Goal: Task Accomplishment & Management: Manage account settings

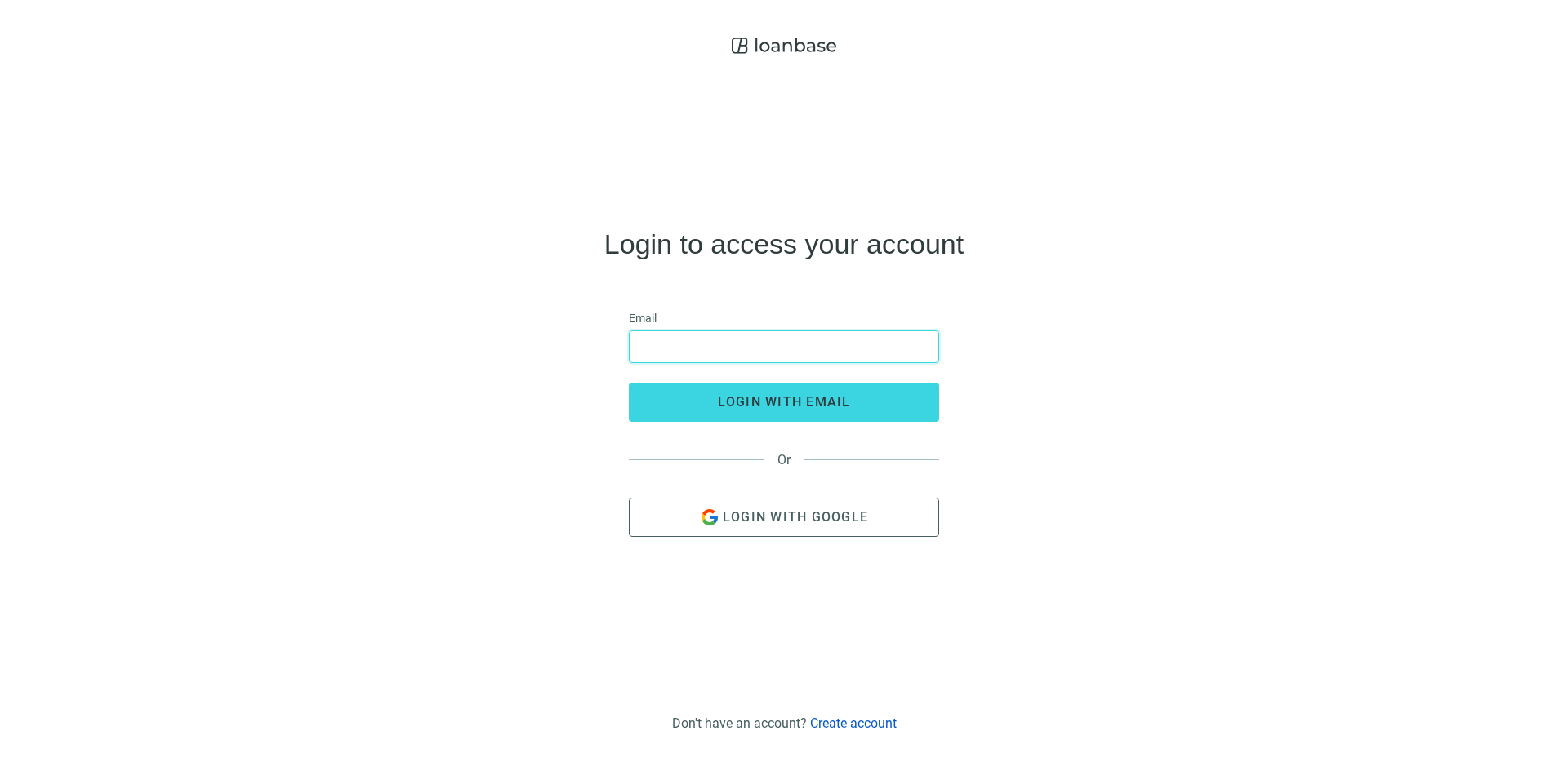
click at [724, 343] on input "email" at bounding box center [783, 347] width 289 height 31
type input "**********"
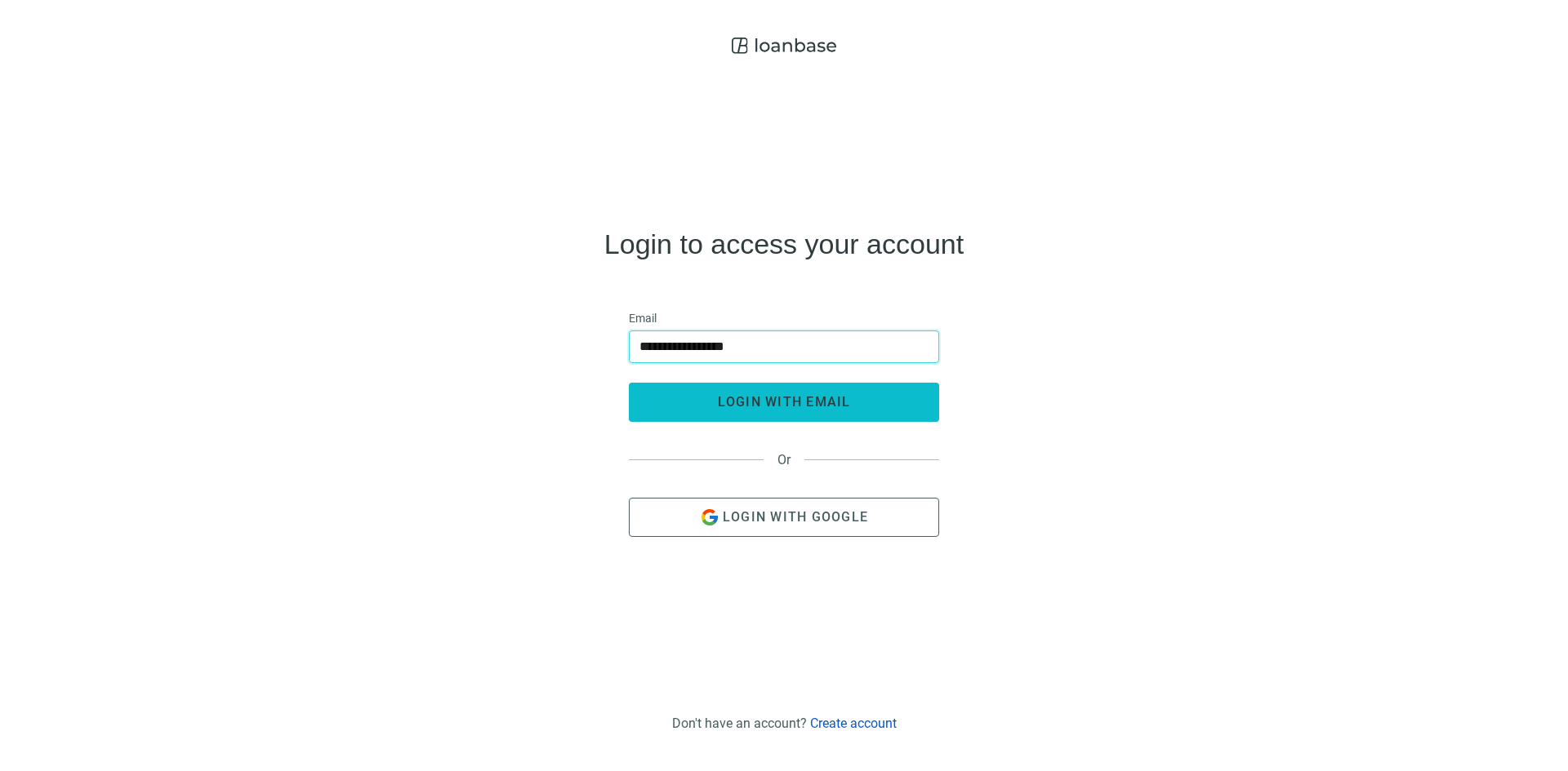
click at [746, 415] on button "login with email" at bounding box center [783, 402] width 310 height 39
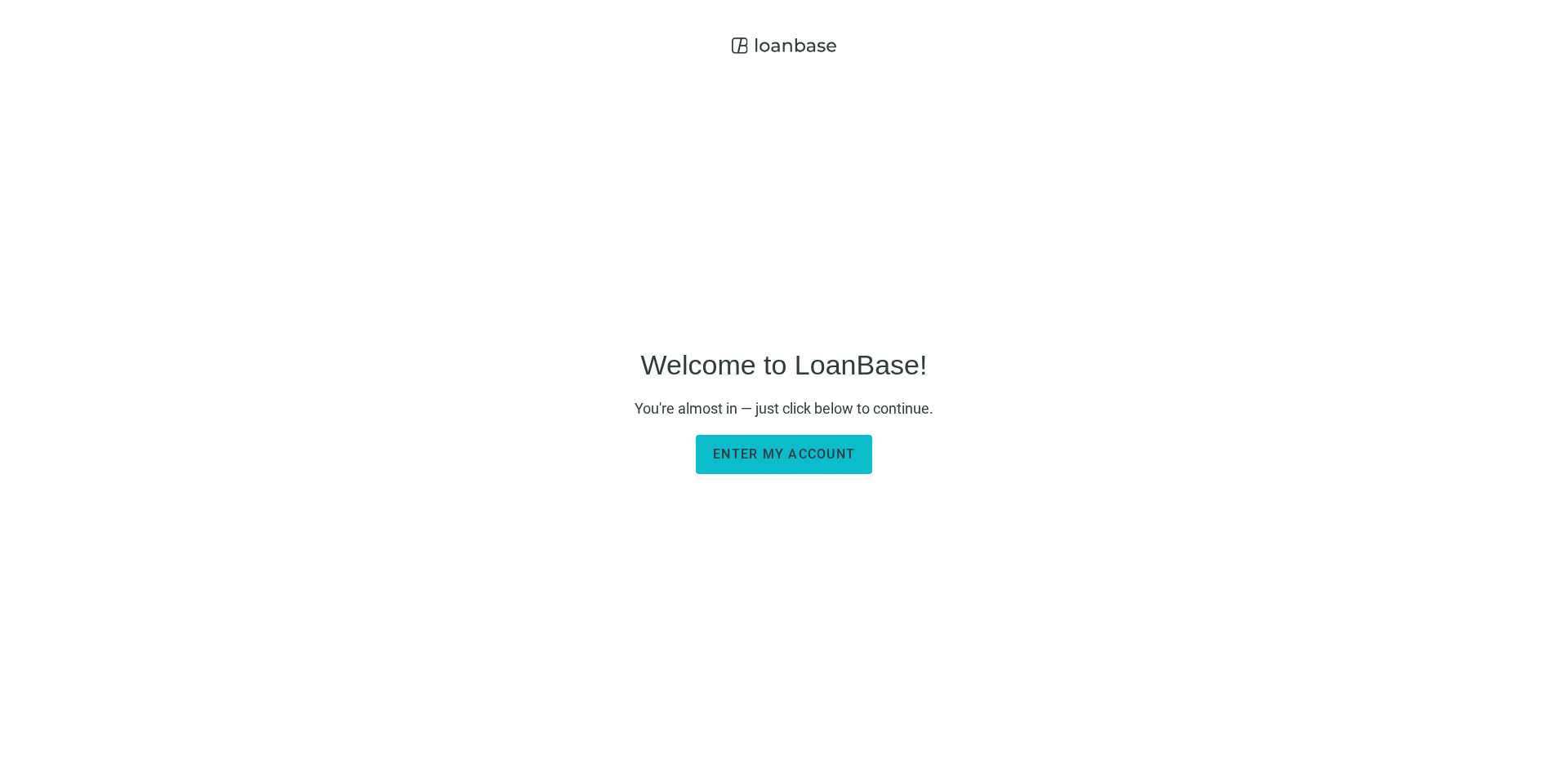
click at [776, 458] on span "Enter my account" at bounding box center [783, 454] width 142 height 15
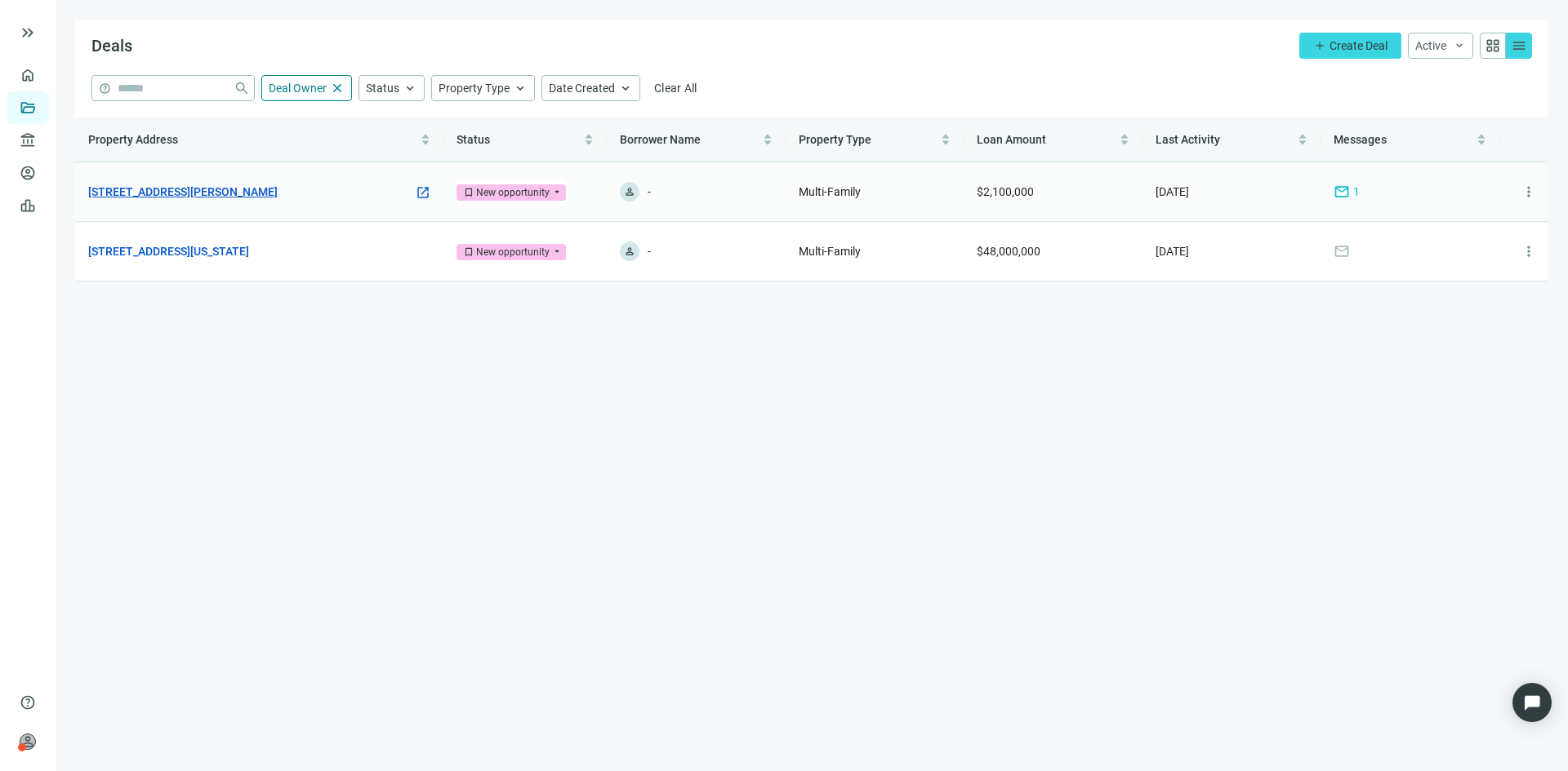
click at [259, 195] on link "[STREET_ADDRESS][PERSON_NAME]" at bounding box center [183, 192] width 190 height 18
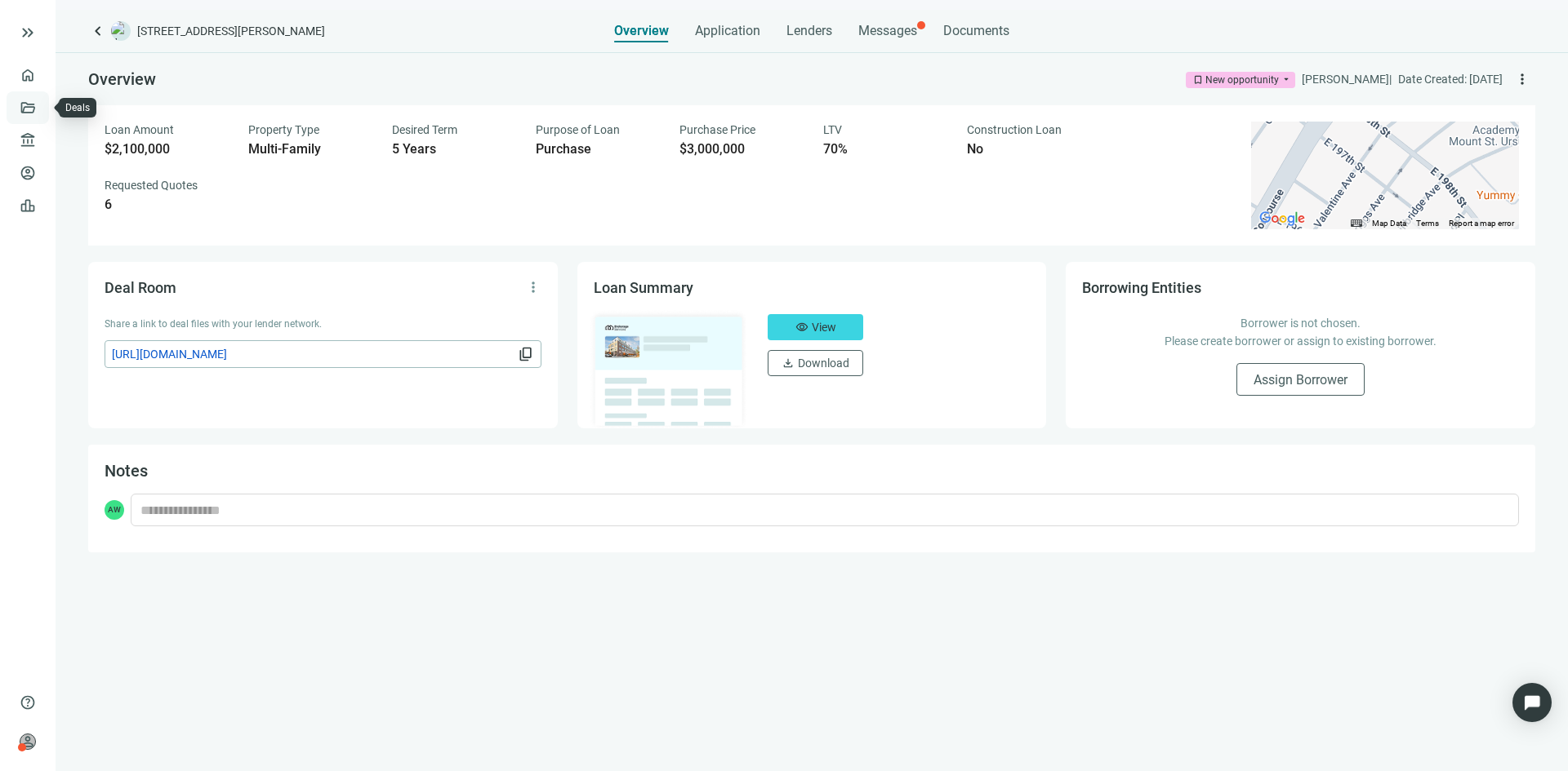
click at [41, 101] on link "Deals" at bounding box center [55, 107] width 30 height 13
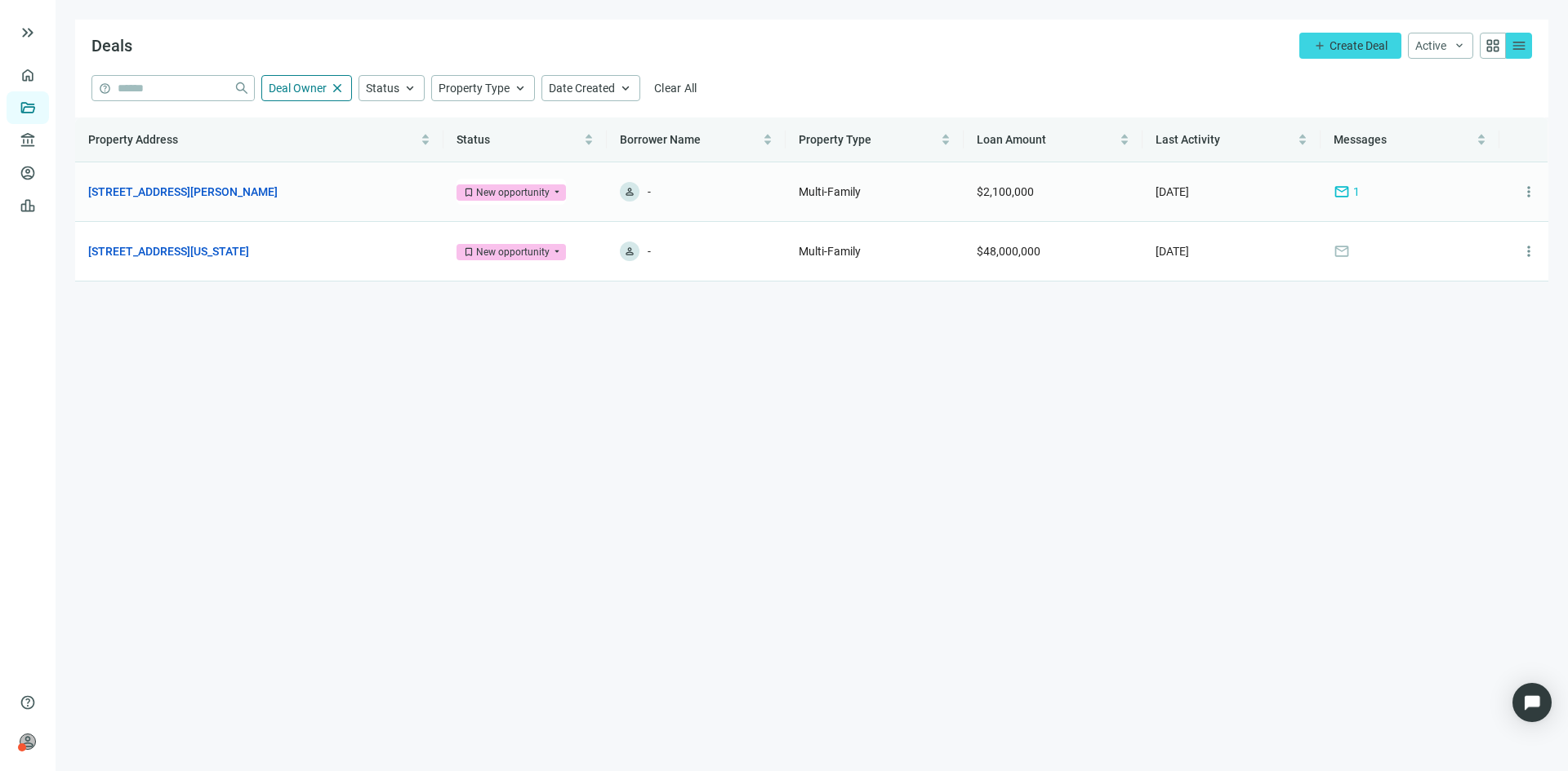
click at [1353, 187] on span "1" at bounding box center [1356, 192] width 6 height 18
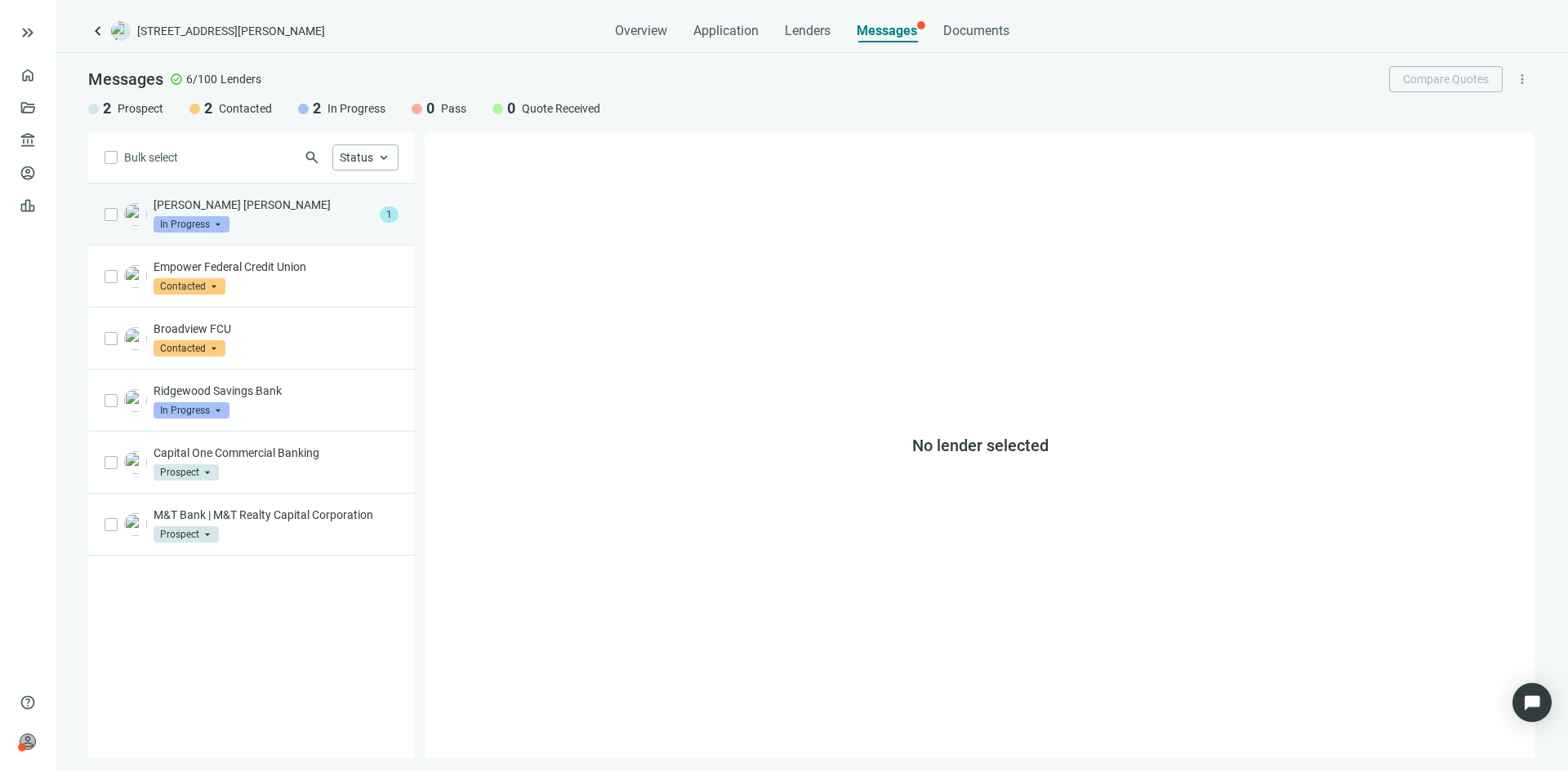
click at [277, 202] on p "[PERSON_NAME] [PERSON_NAME]" at bounding box center [264, 205] width 220 height 16
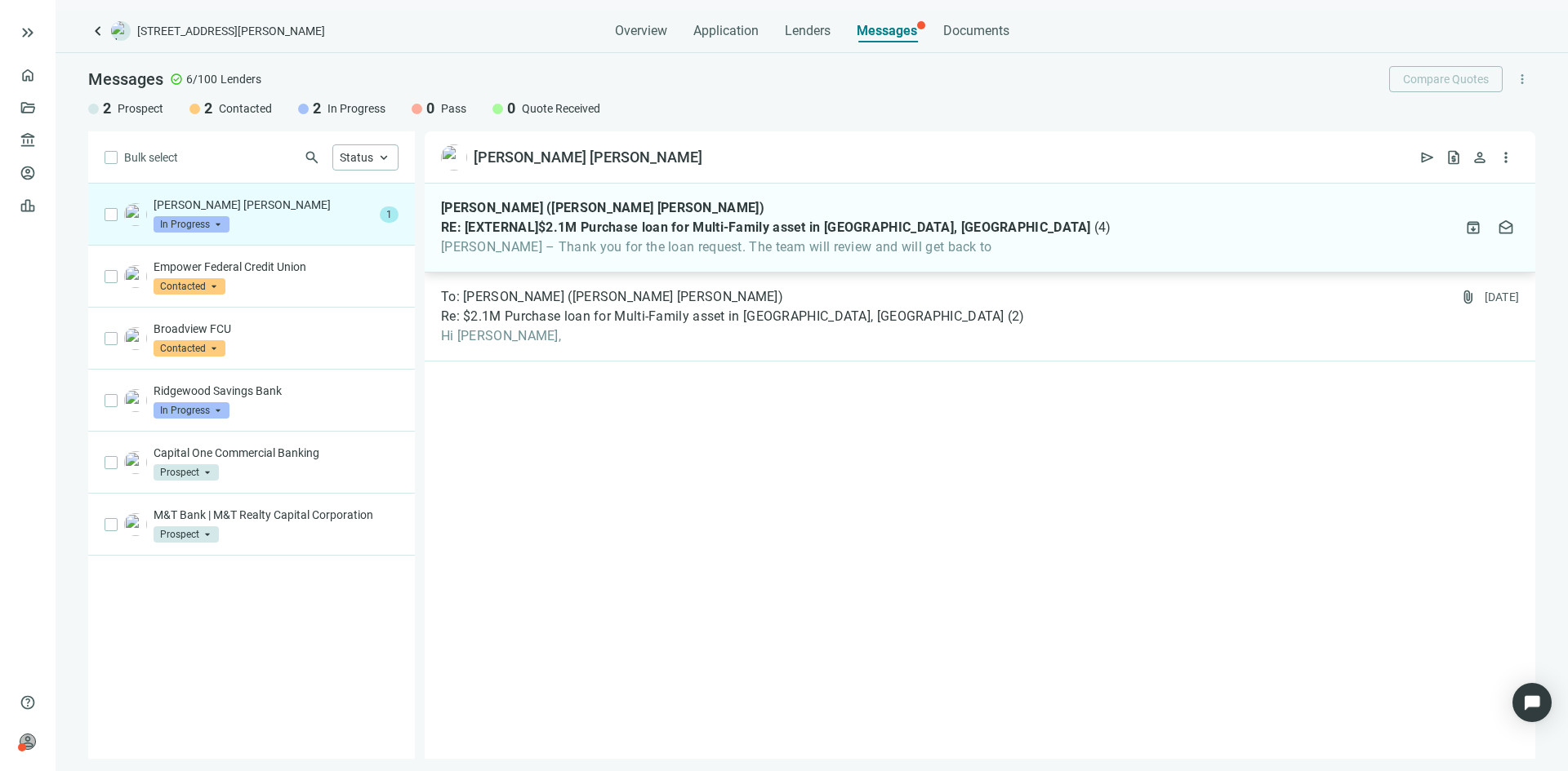
click at [686, 240] on span "[PERSON_NAME] – Thank you for the loan request. The team will review and will g…" at bounding box center [776, 247] width 670 height 16
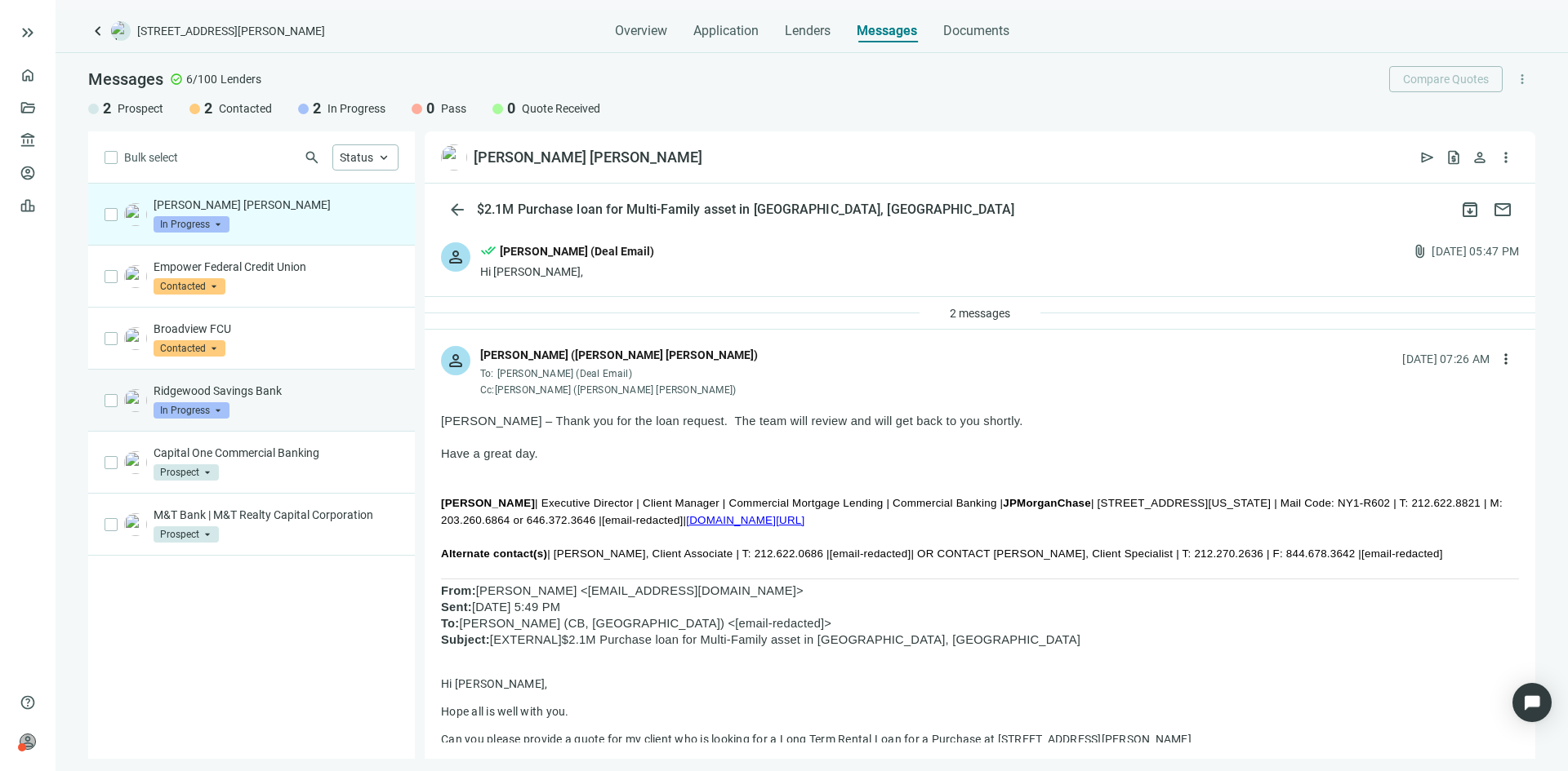
click at [211, 408] on span "In Progress" at bounding box center [191, 410] width 76 height 16
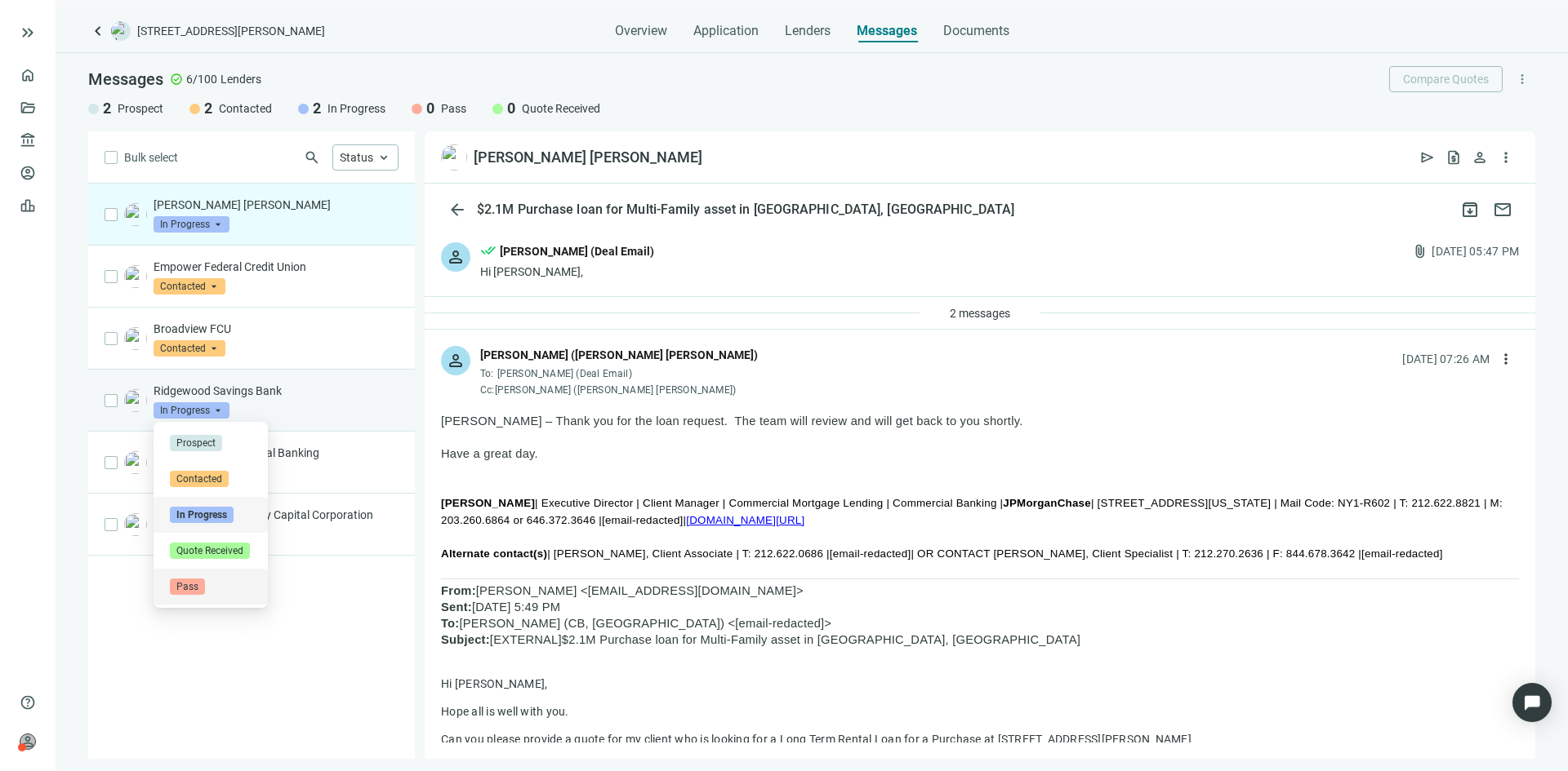
click at [189, 590] on span "Pass" at bounding box center [187, 587] width 35 height 16
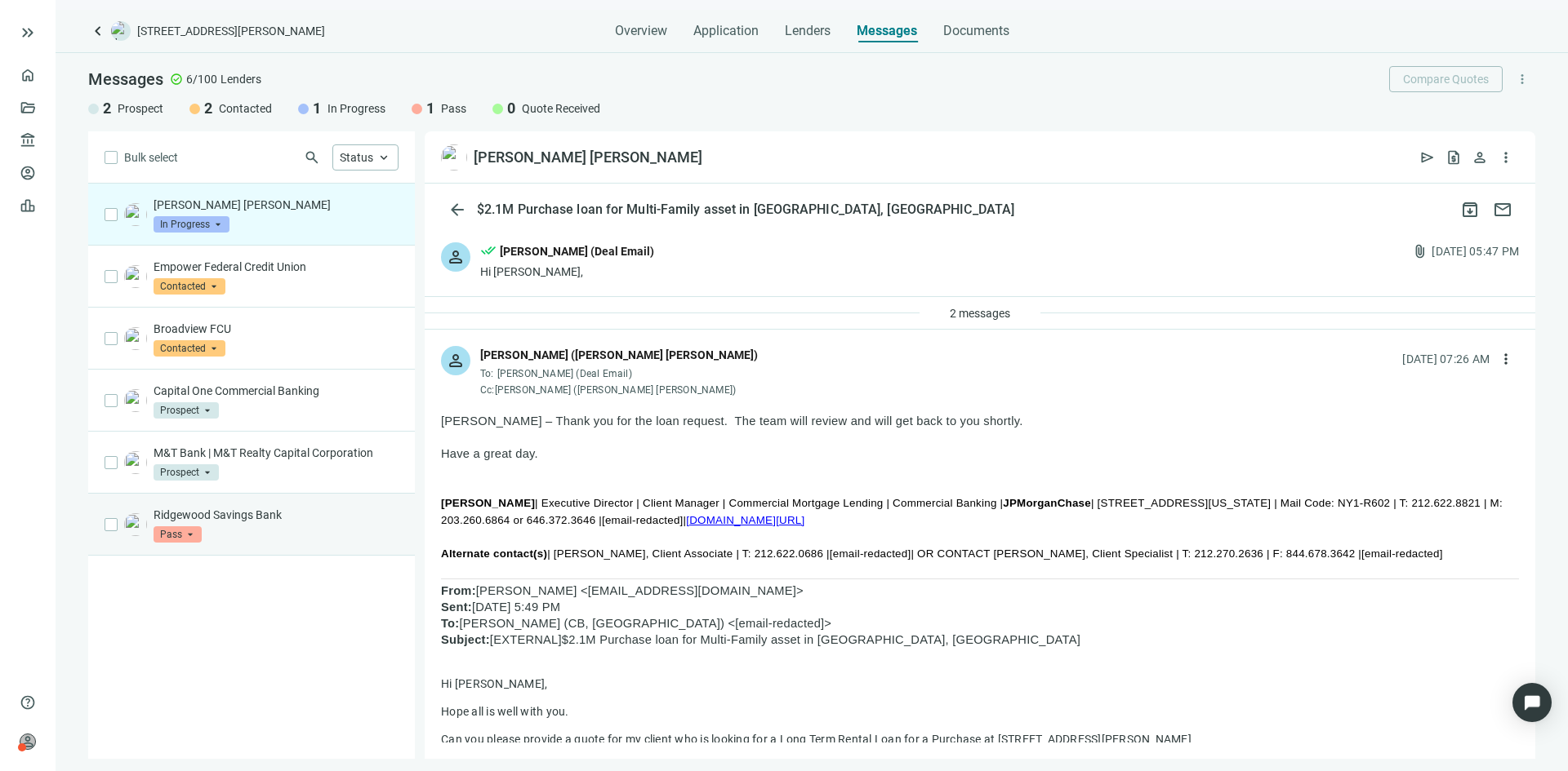
click at [255, 533] on div "Ridgewood Savings Bank Pass arrow_drop_down quote_received pass Prospect Contac…" at bounding box center [276, 524] width 245 height 36
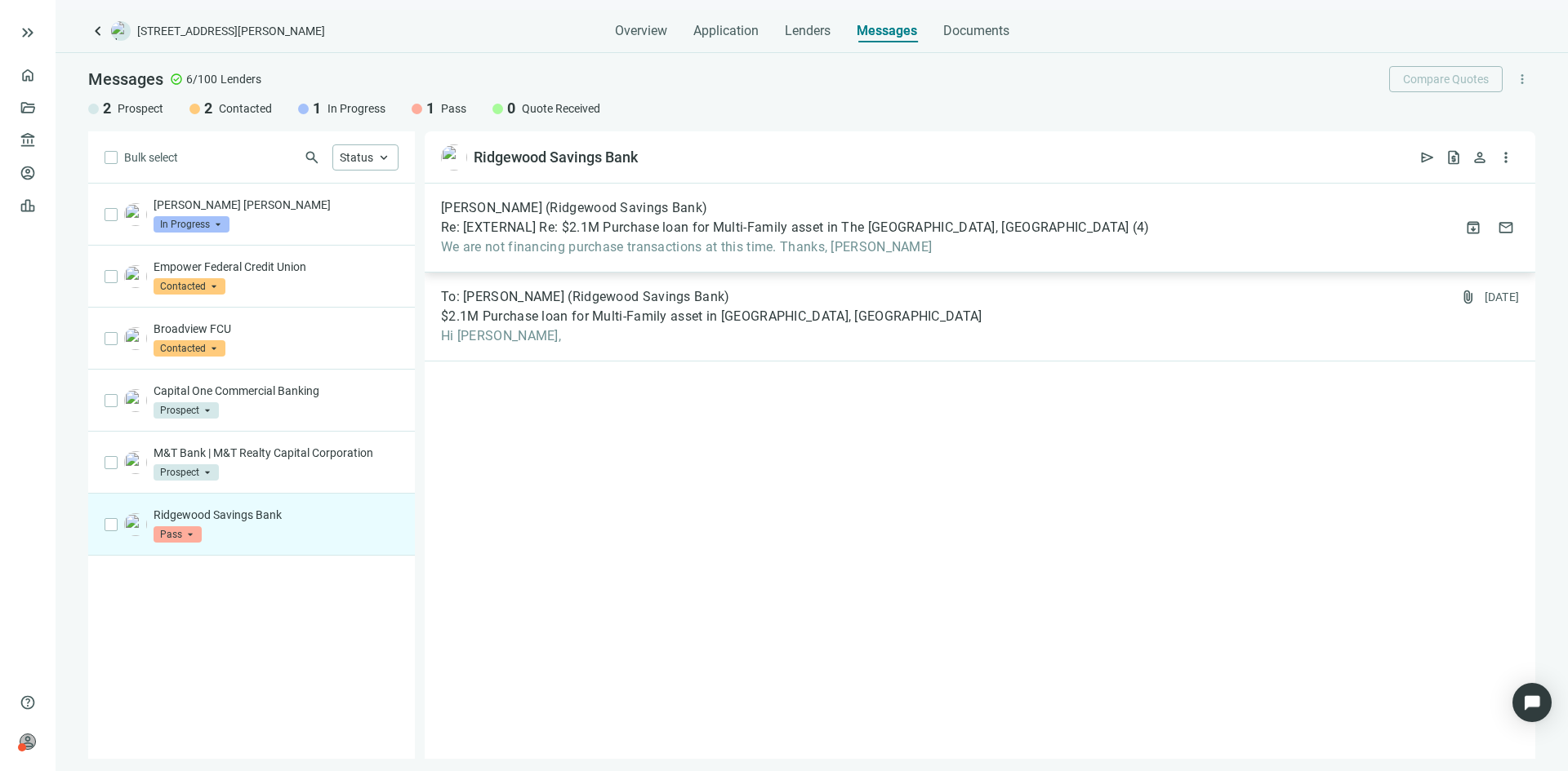
click at [724, 217] on div "Bryan Lutz (Ridgewood Savings Bank) Re: [EXTERNAL] Re: $2.1M Purchase loan for …" at bounding box center [795, 228] width 708 height 55
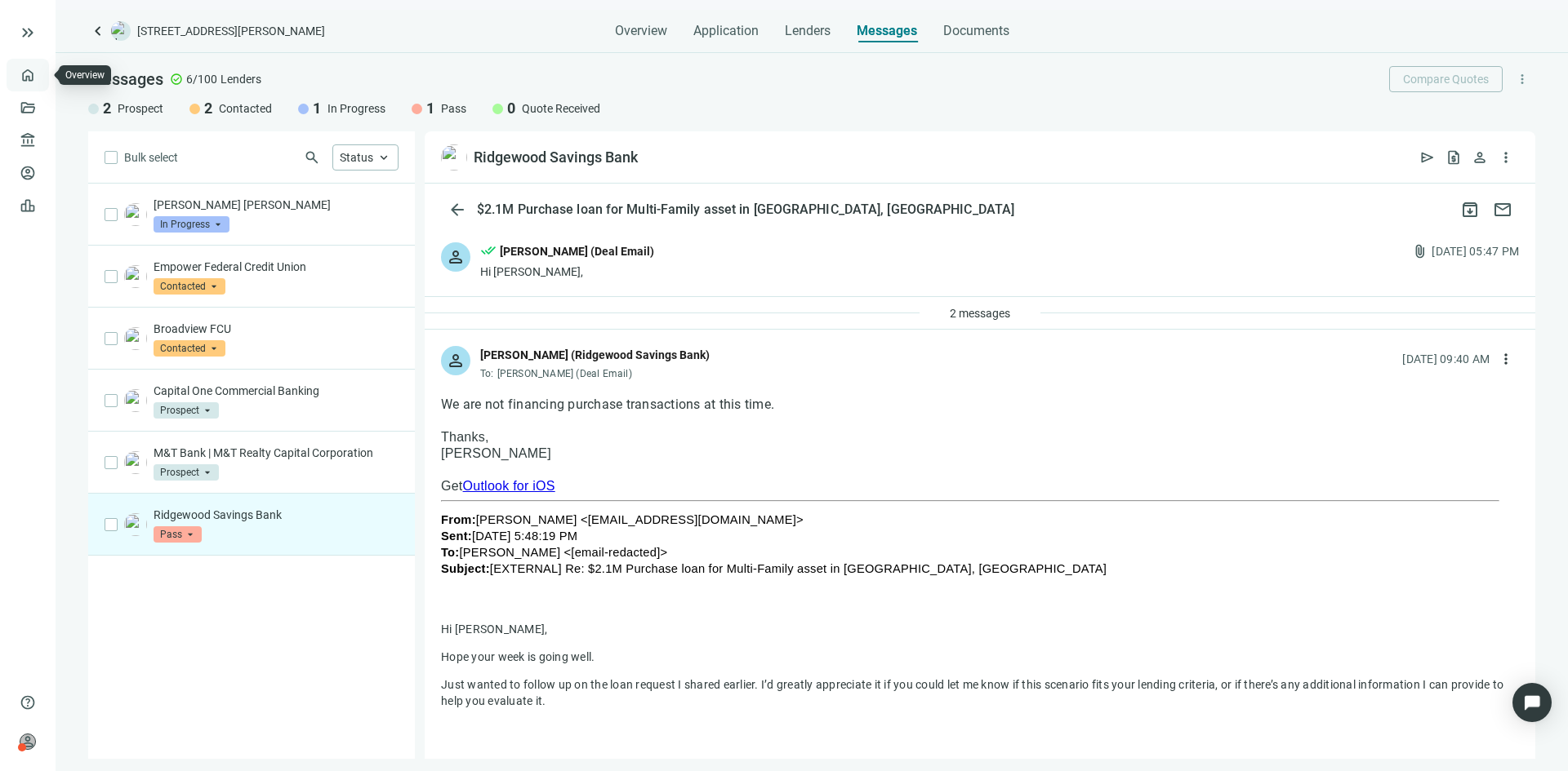
click at [41, 80] on link "Overview" at bounding box center [65, 75] width 48 height 13
